Goal: Navigation & Orientation: Go to known website

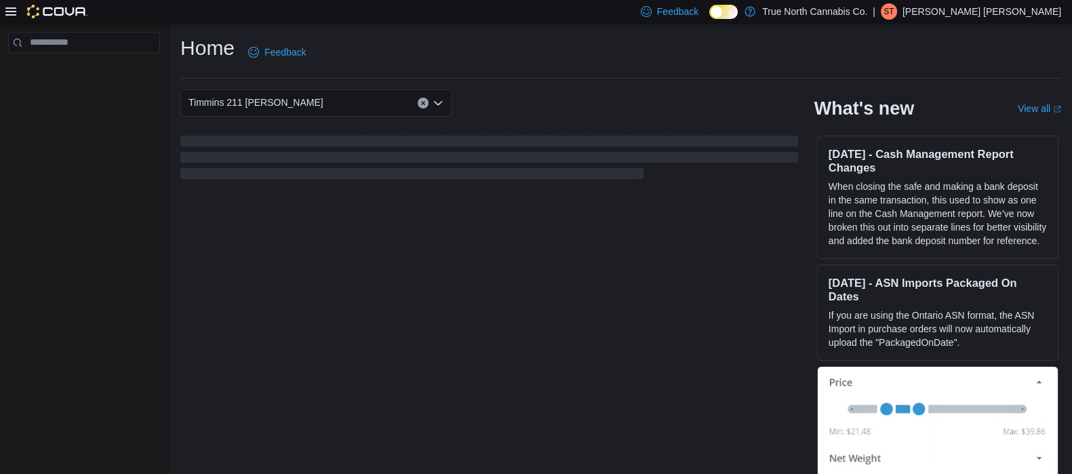
click at [1049, 12] on p "Sarah Timmins Craig" at bounding box center [982, 11] width 159 height 16
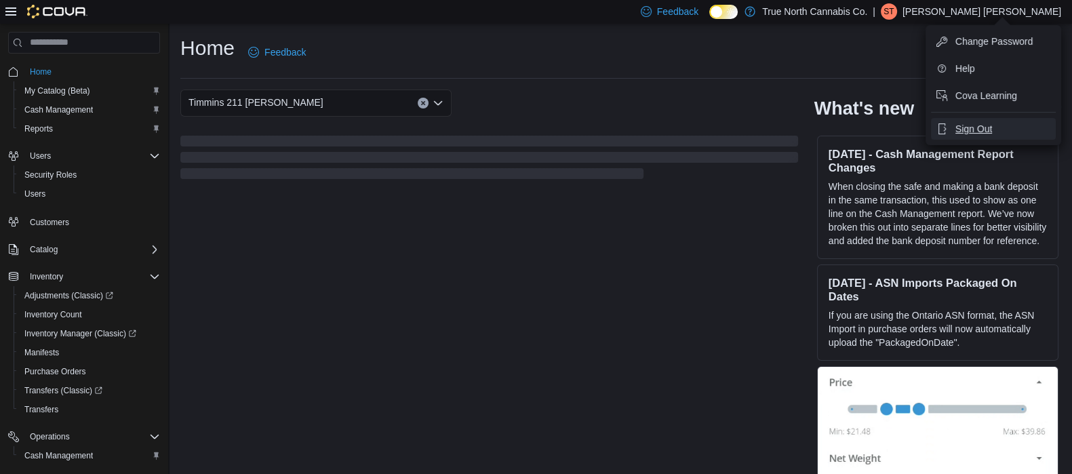
click at [987, 140] on button "Sign Out" at bounding box center [993, 129] width 125 height 22
